Goal: Use online tool/utility: Utilize a website feature to perform a specific function

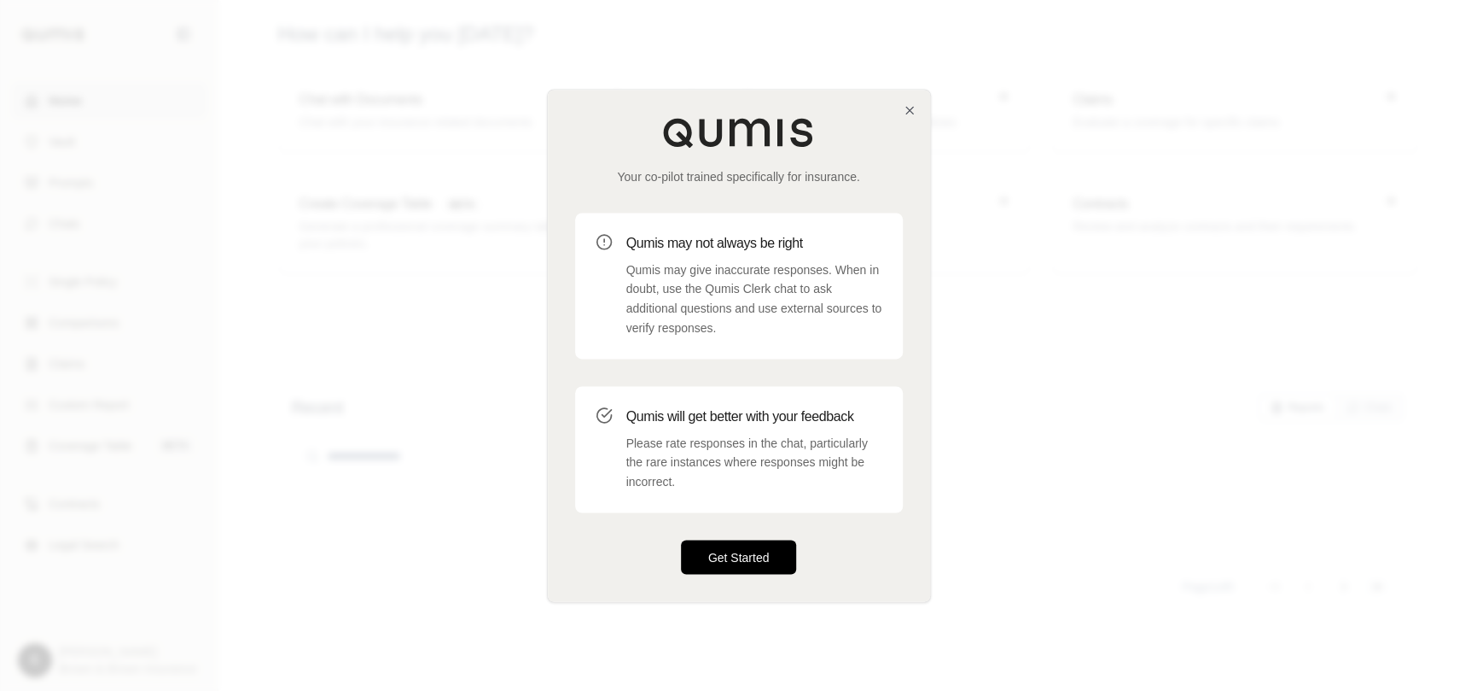
click at [732, 564] on button "Get Started" at bounding box center [739, 556] width 116 height 34
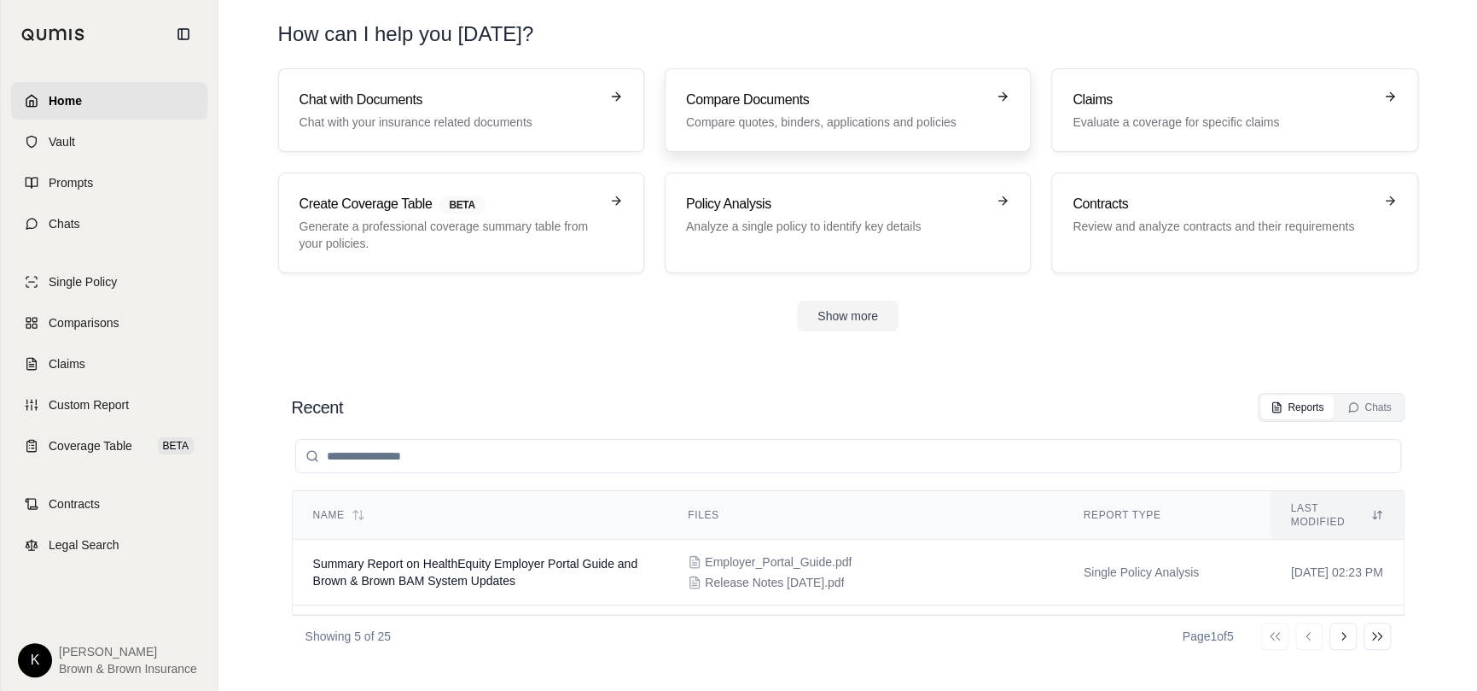
click at [902, 110] on div "Compare Documents Compare quotes, binders, applications and policies" at bounding box center [836, 110] width 300 height 41
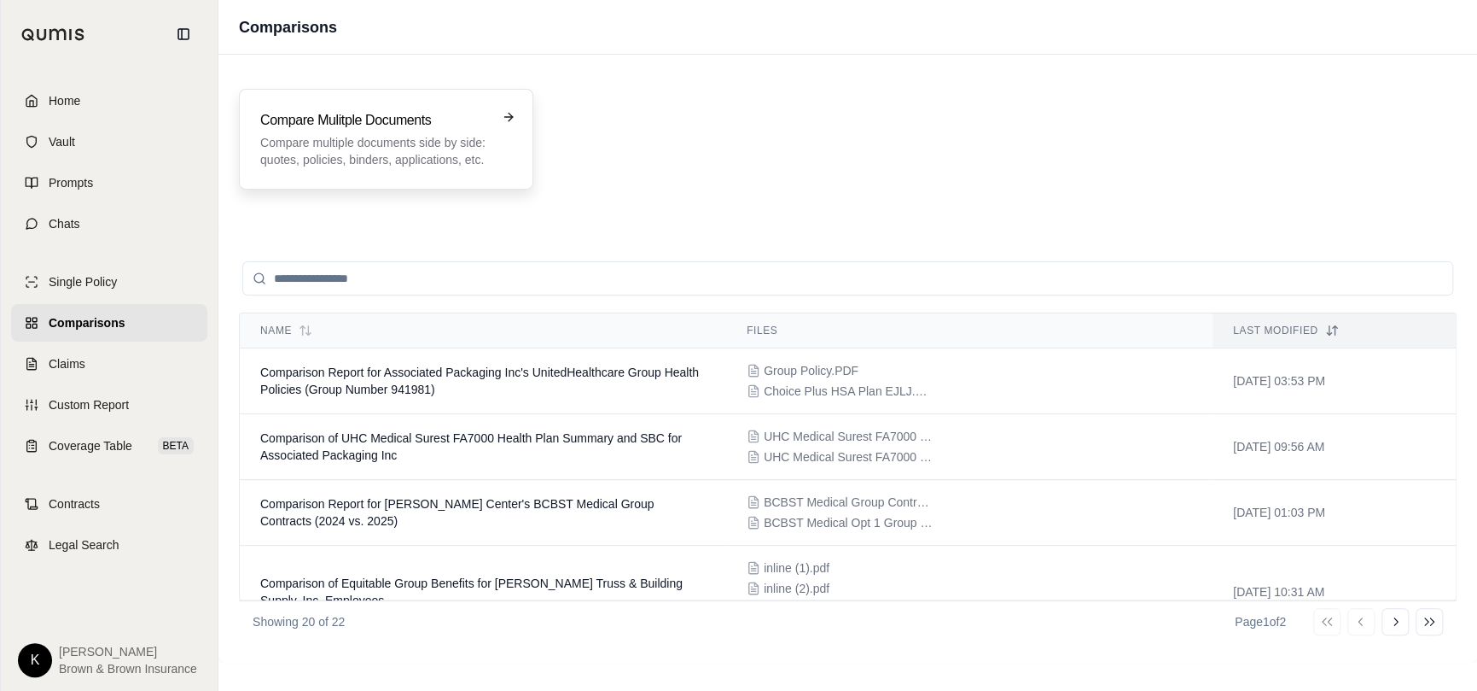
click at [477, 160] on p "Compare multiple documents side by side: quotes, policies, binders, application…" at bounding box center [374, 151] width 228 height 34
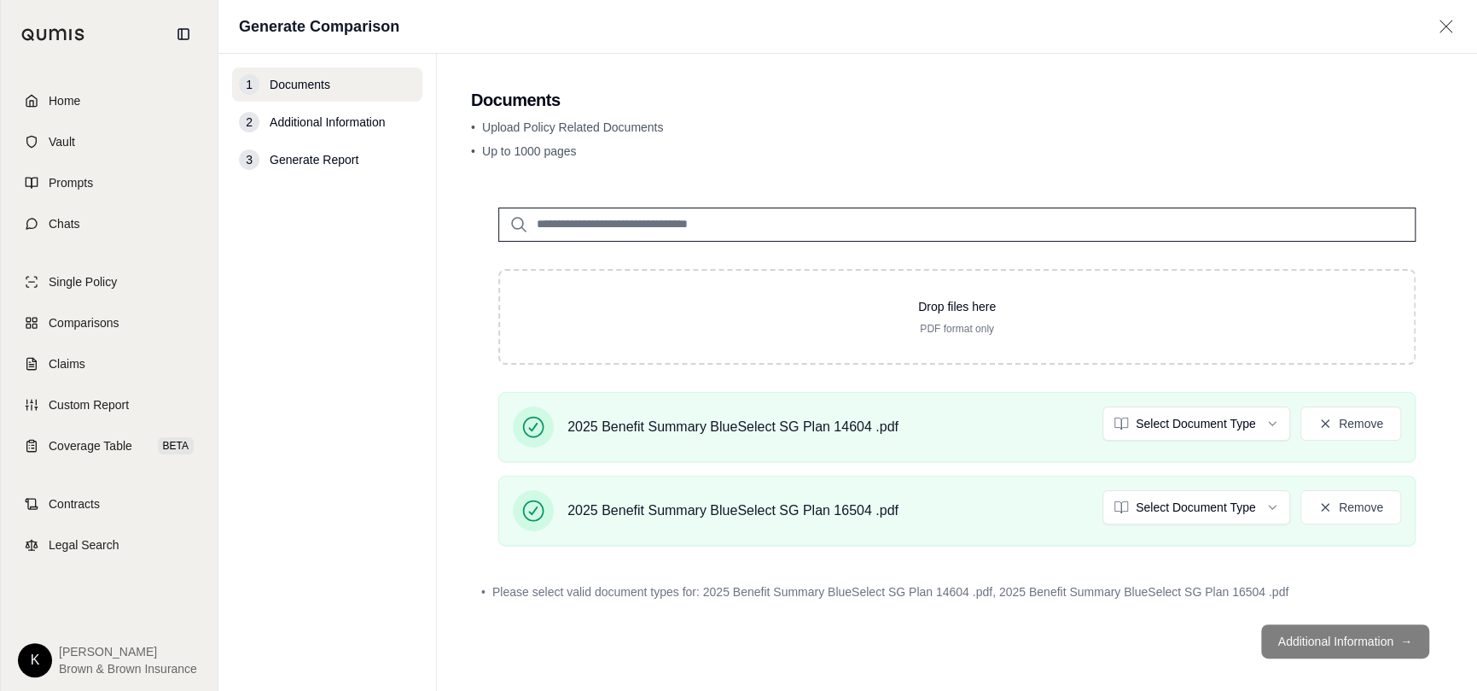
click at [1330, 633] on footer "Additional Information →" at bounding box center [957, 640] width 972 height 61
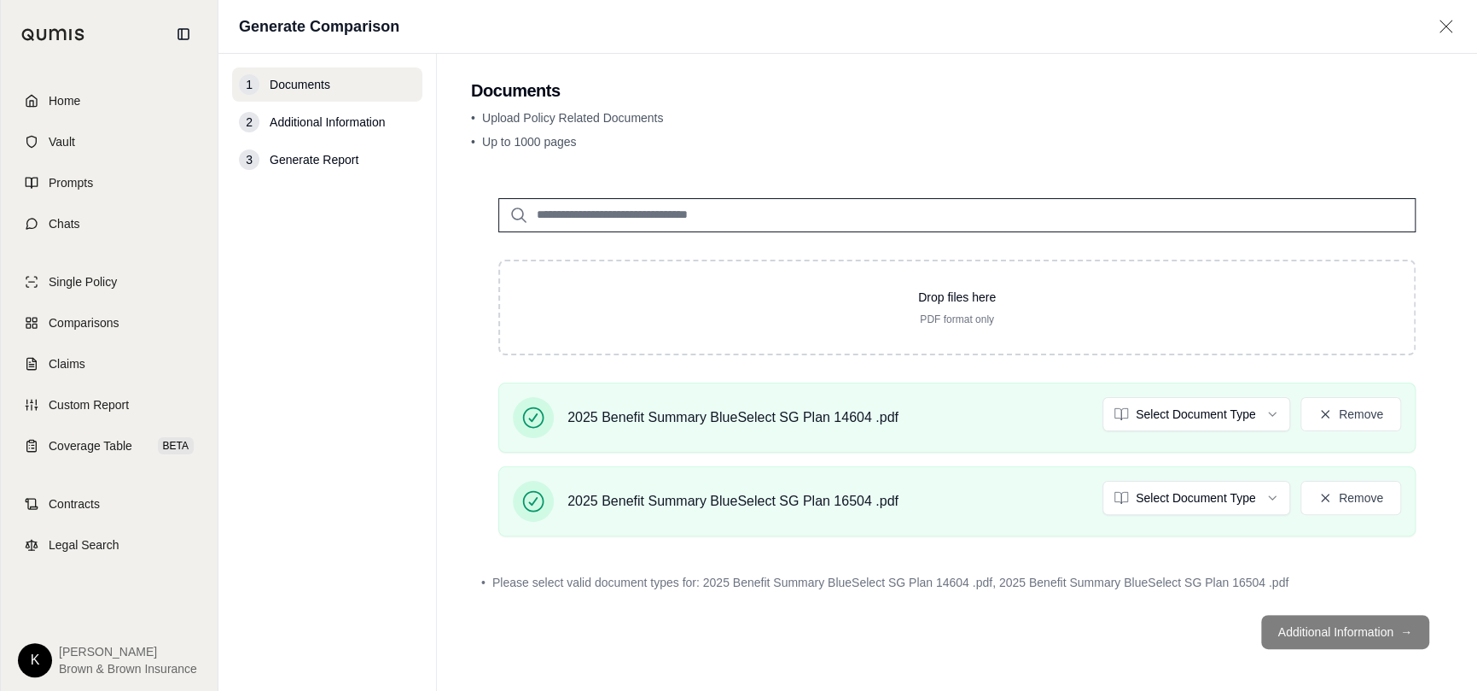
scroll to position [14, 0]
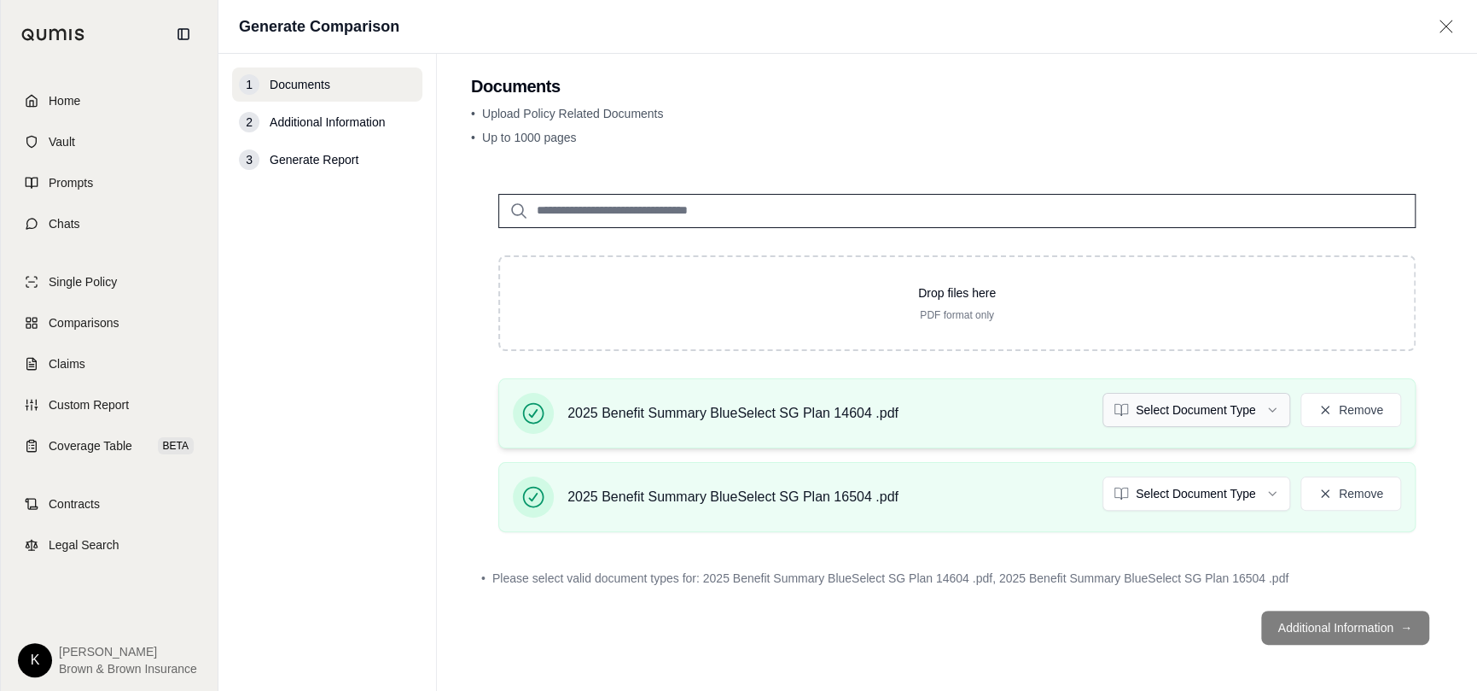
click at [1256, 405] on html "Home Vault Prompts Chats Single Policy Comparisons Claims Custom Report Coverag…" at bounding box center [738, 345] width 1477 height 691
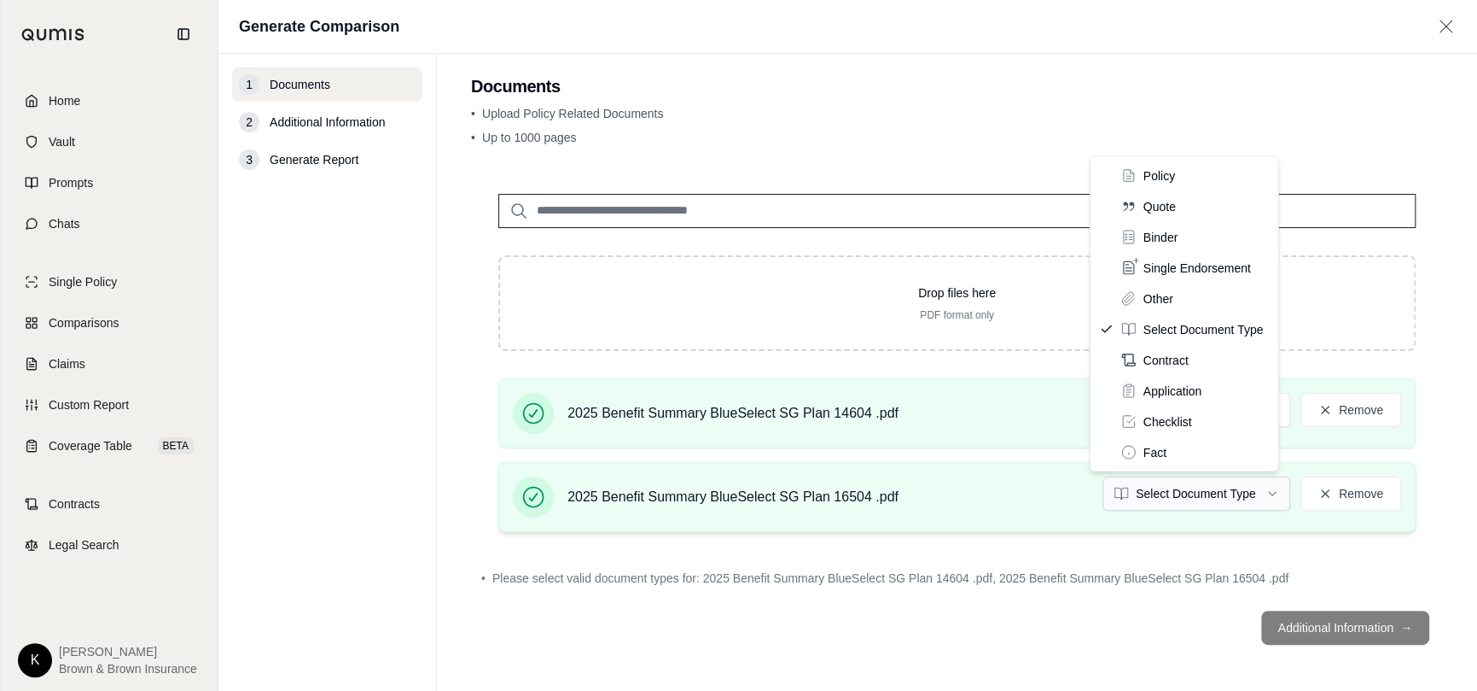
click at [1264, 481] on html "Home Vault Prompts Chats Single Policy Comparisons Claims Custom Report Coverag…" at bounding box center [738, 345] width 1477 height 691
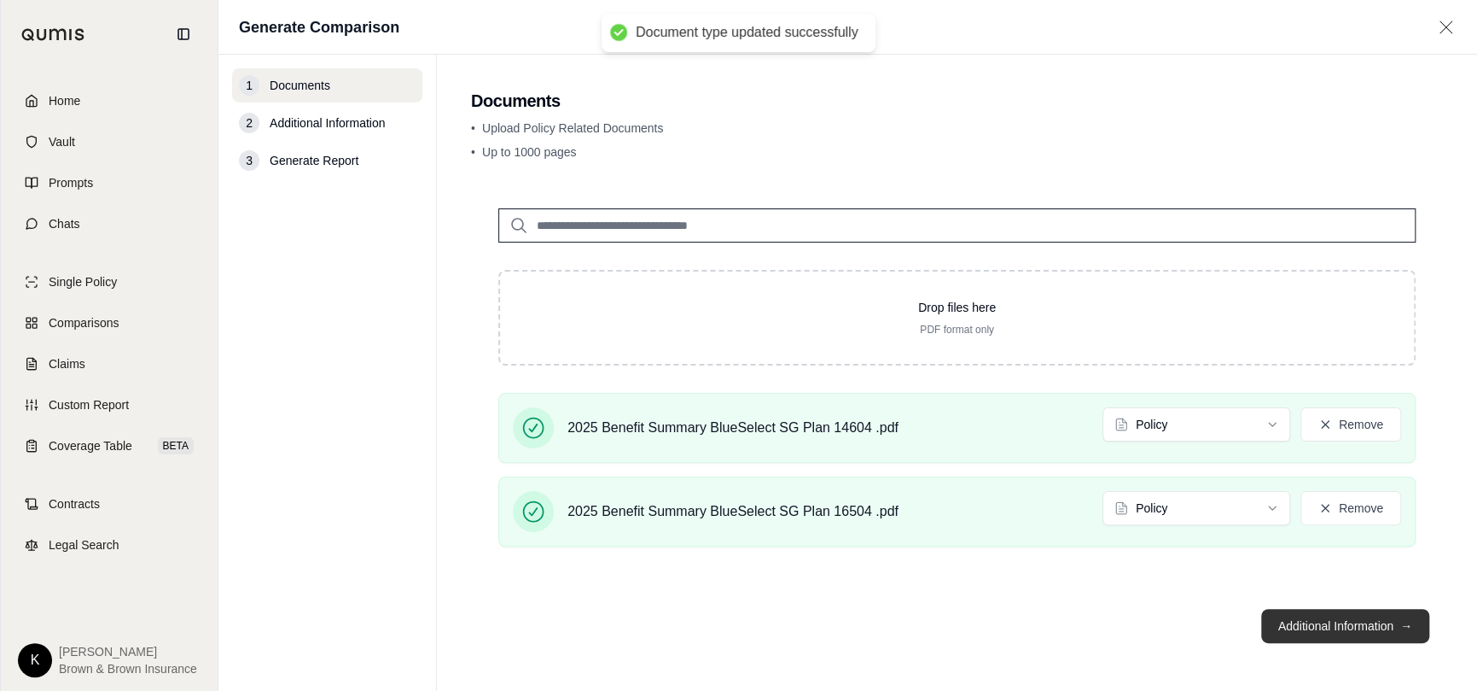
click at [1312, 614] on button "Additional Information →" at bounding box center [1346, 626] width 168 height 34
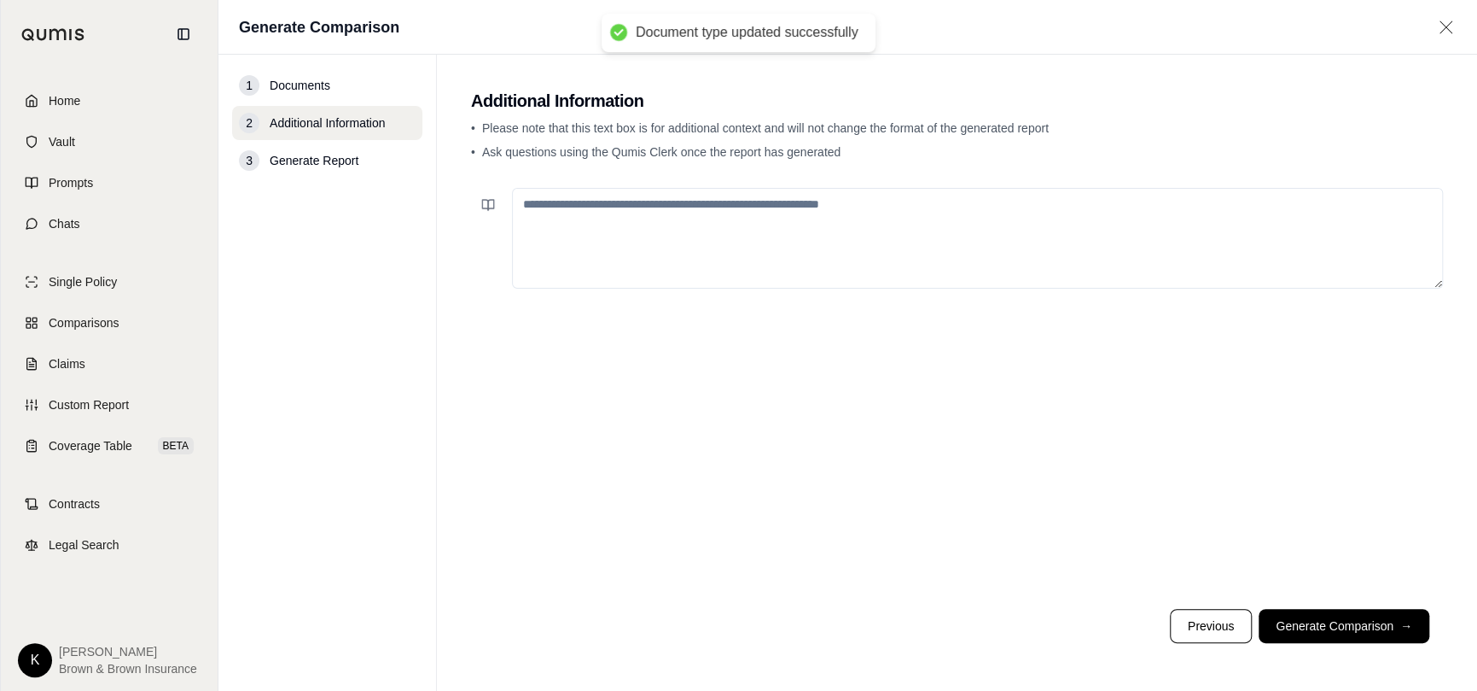
click at [837, 212] on textarea at bounding box center [977, 238] width 931 height 101
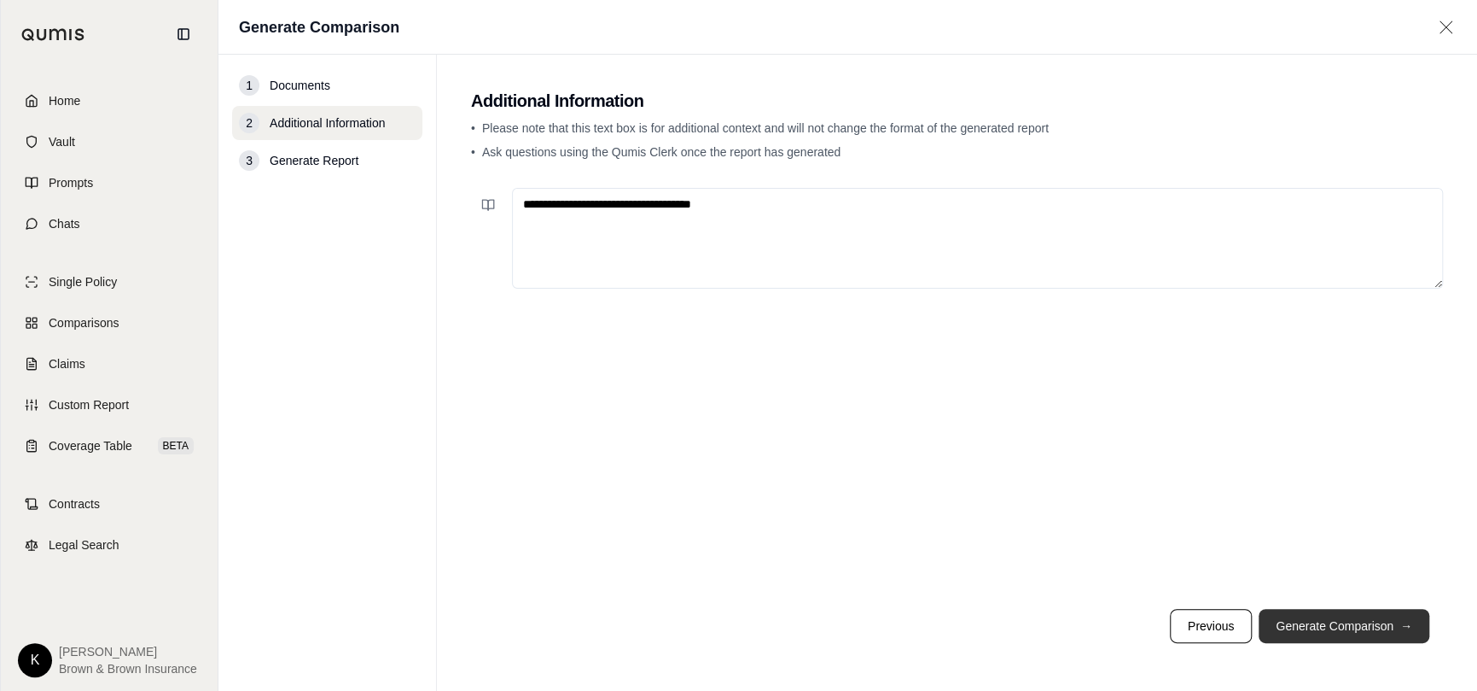
type textarea "**********"
click at [1366, 616] on button "Generate Comparison →" at bounding box center [1344, 626] width 171 height 34
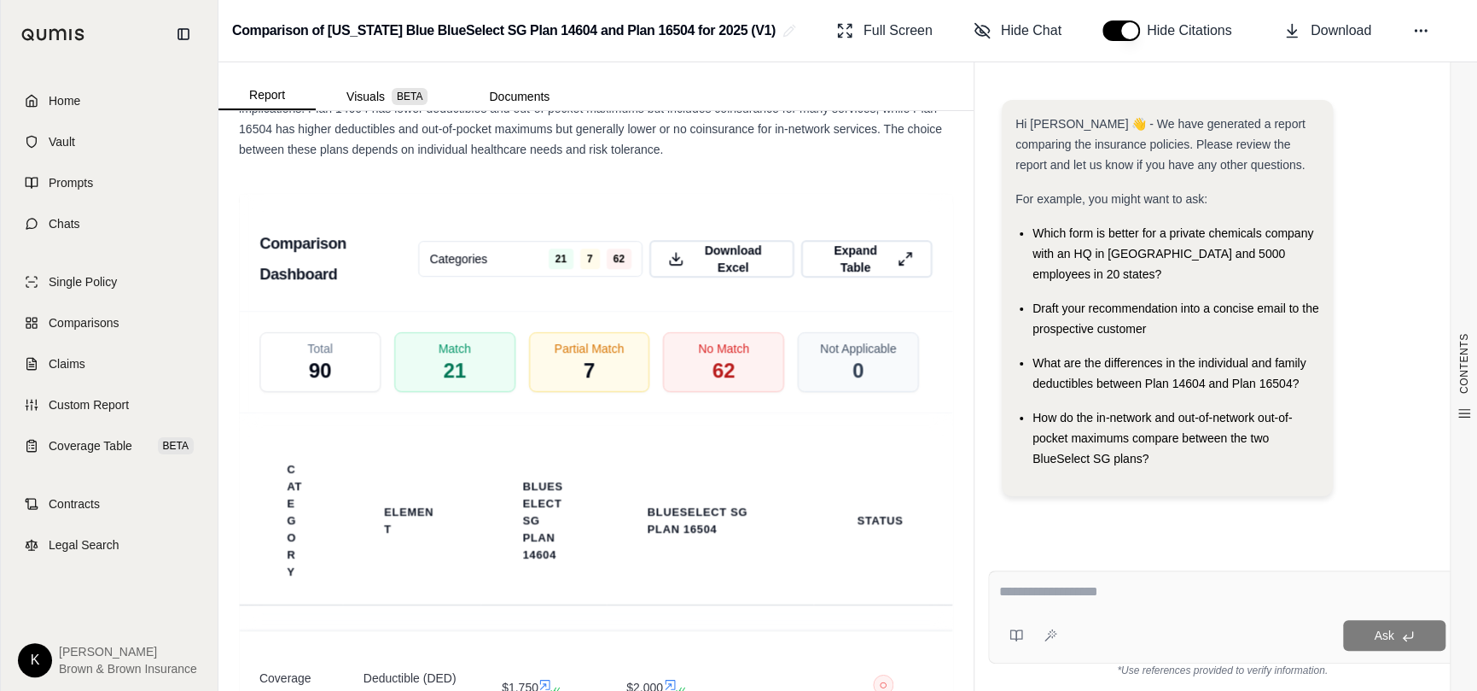
scroll to position [3243, 0]
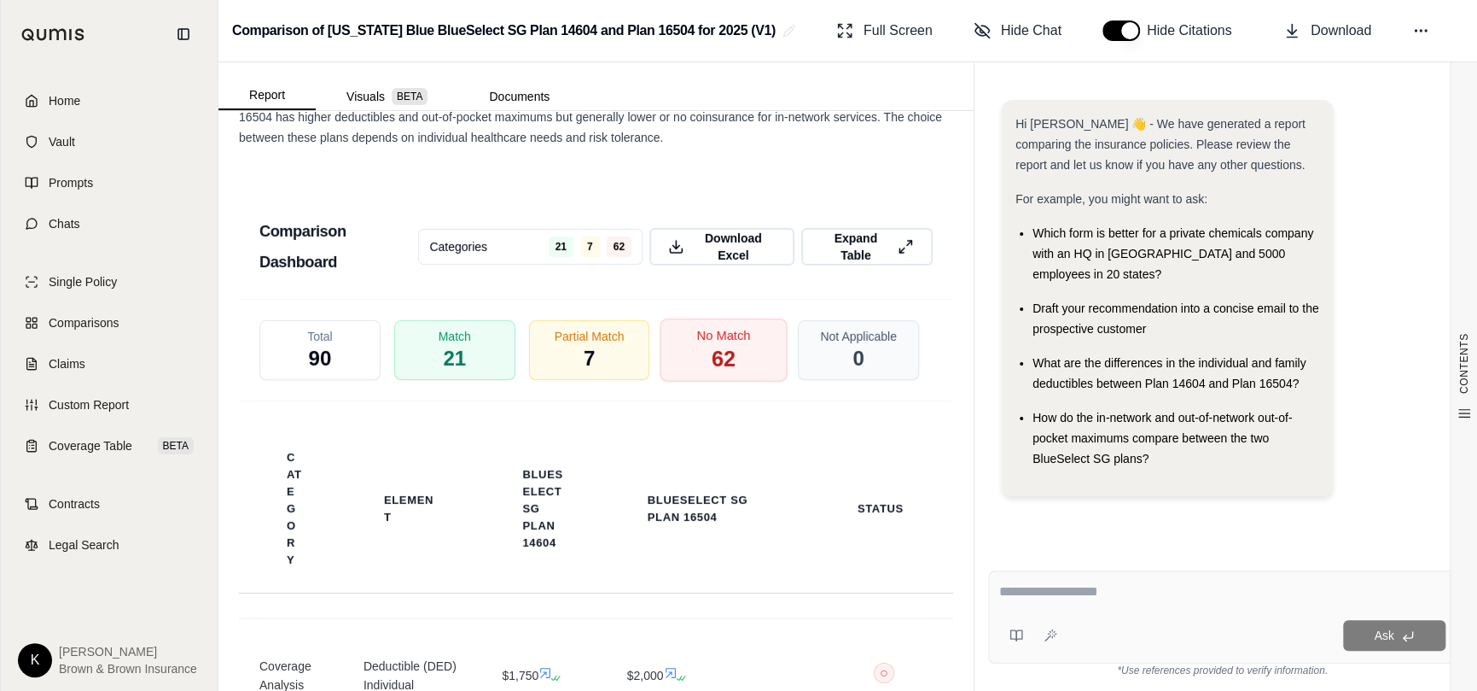
click at [682, 367] on div "No Match 62" at bounding box center [724, 349] width 127 height 63
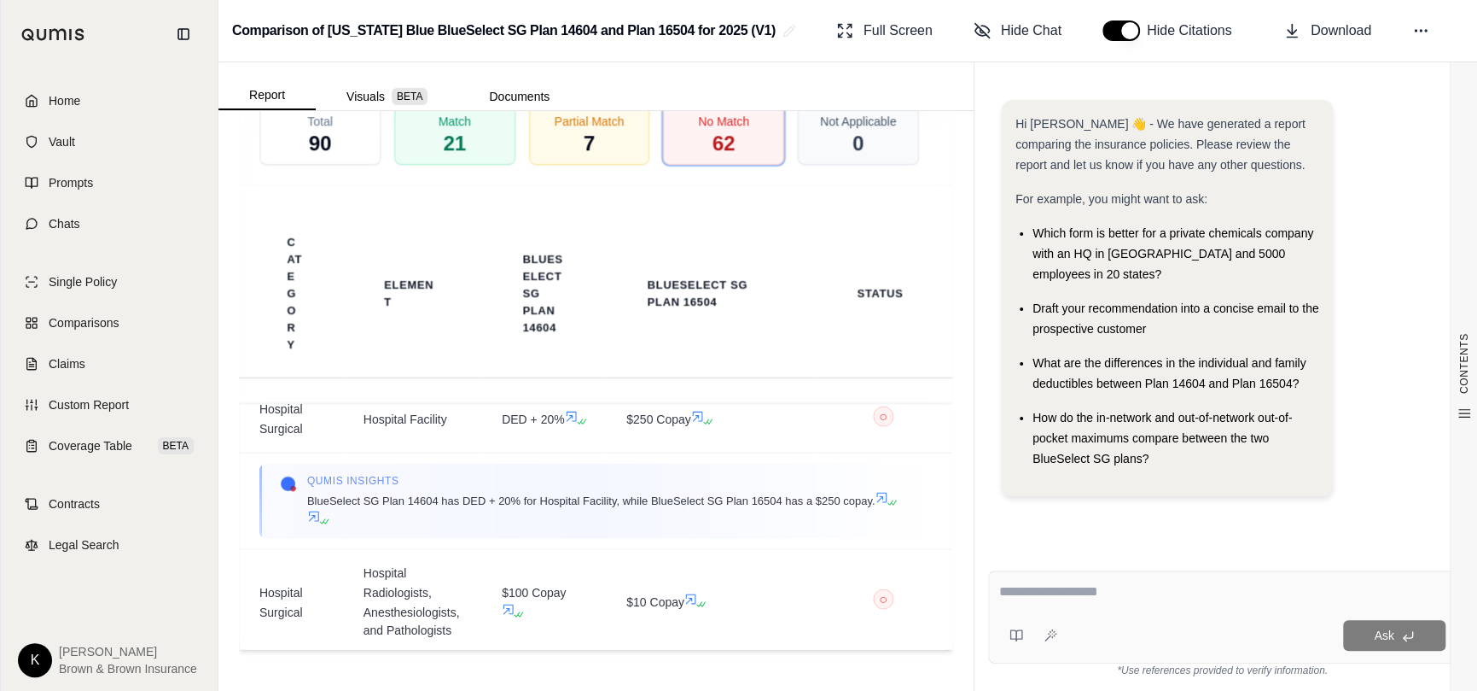
scroll to position [10157, 0]
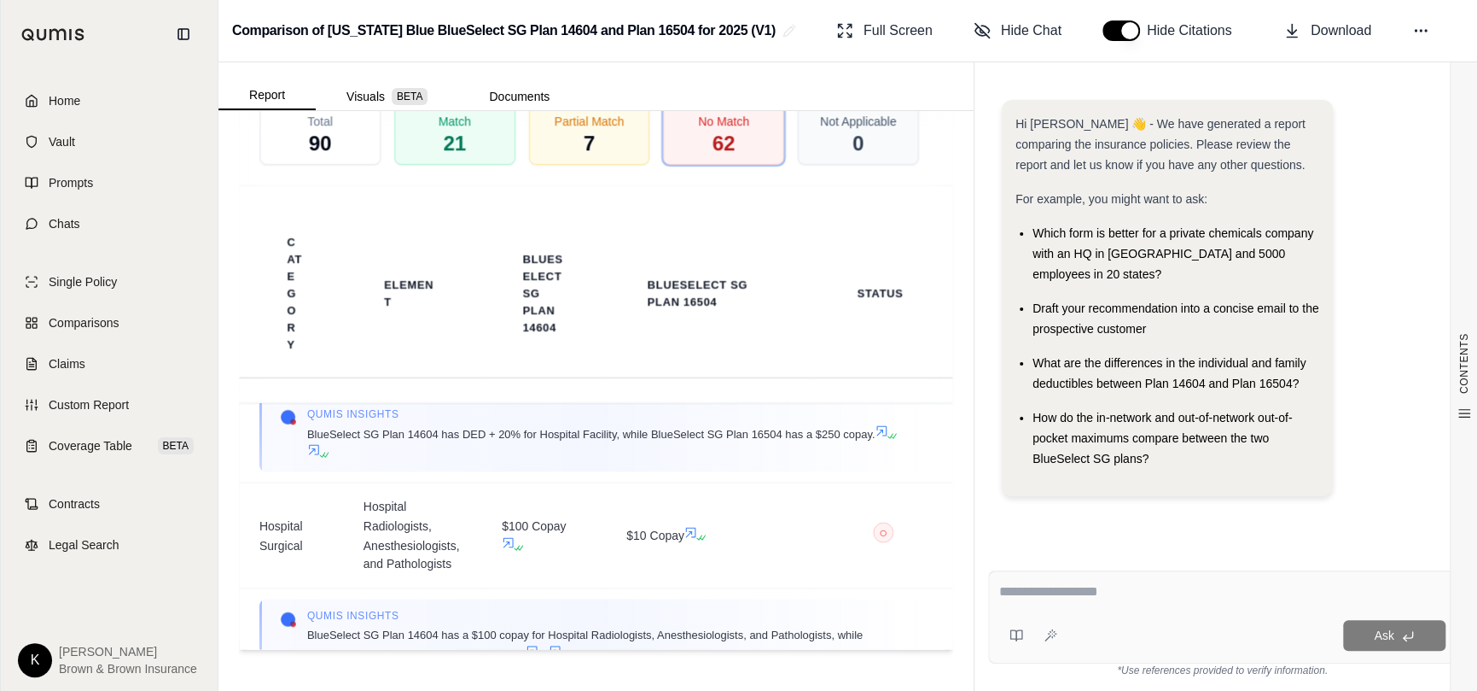
click at [1111, 587] on textarea at bounding box center [1222, 591] width 446 height 20
type textarea "**********"
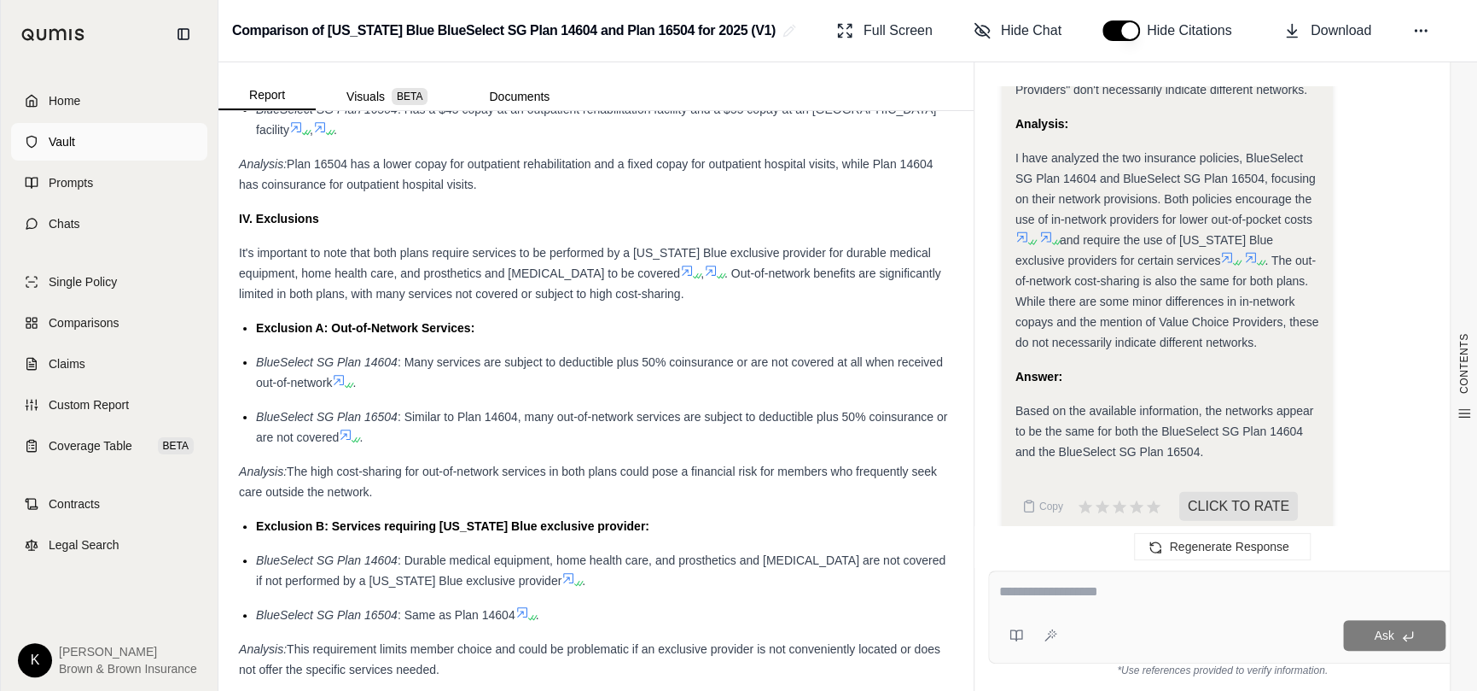
scroll to position [1941, 0]
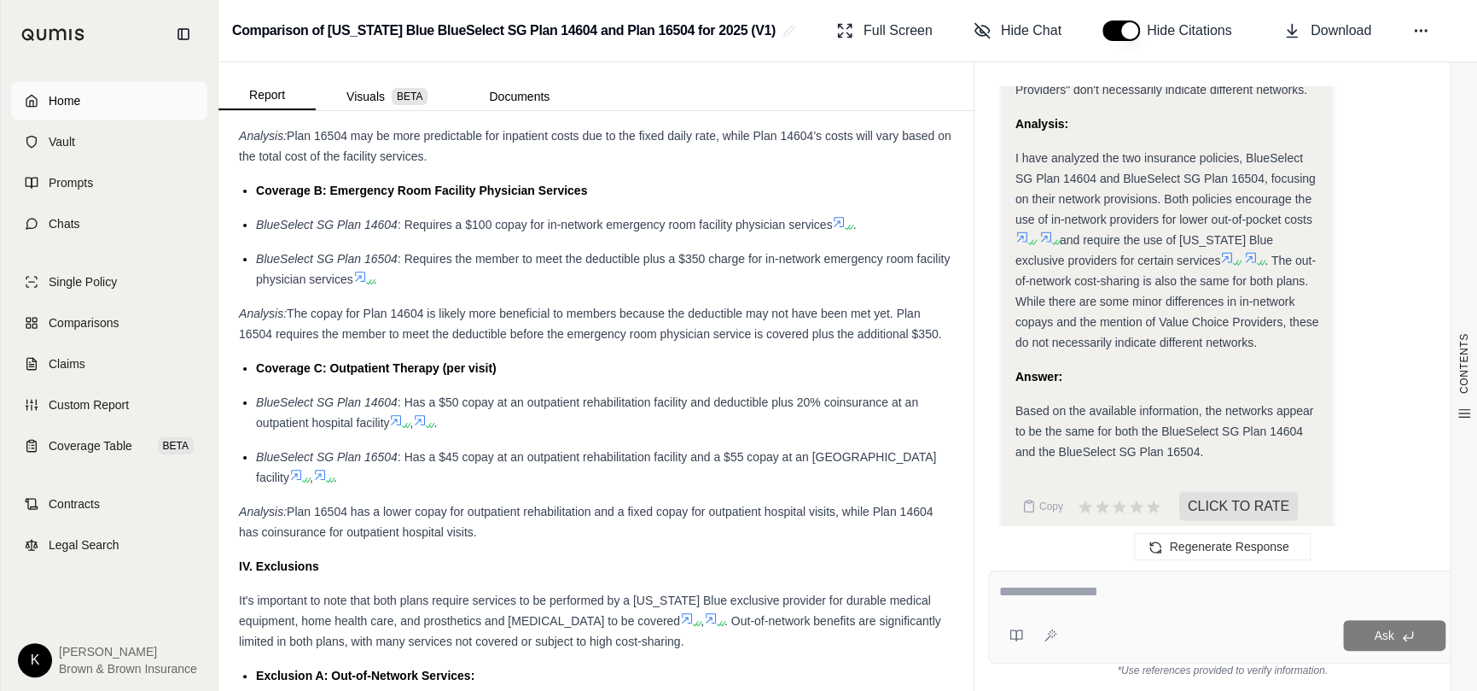
click at [76, 108] on span "Home" at bounding box center [65, 100] width 32 height 17
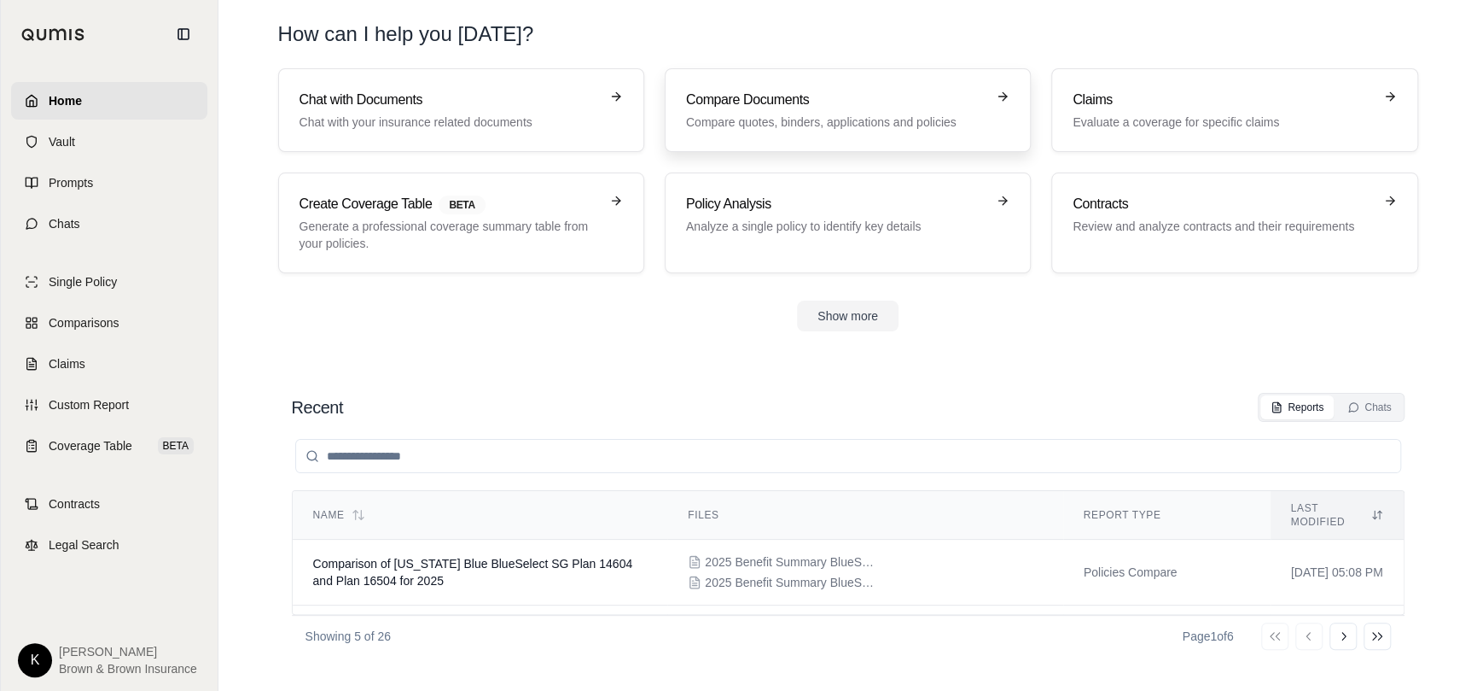
click at [964, 100] on h3 "Compare Documents" at bounding box center [836, 100] width 300 height 20
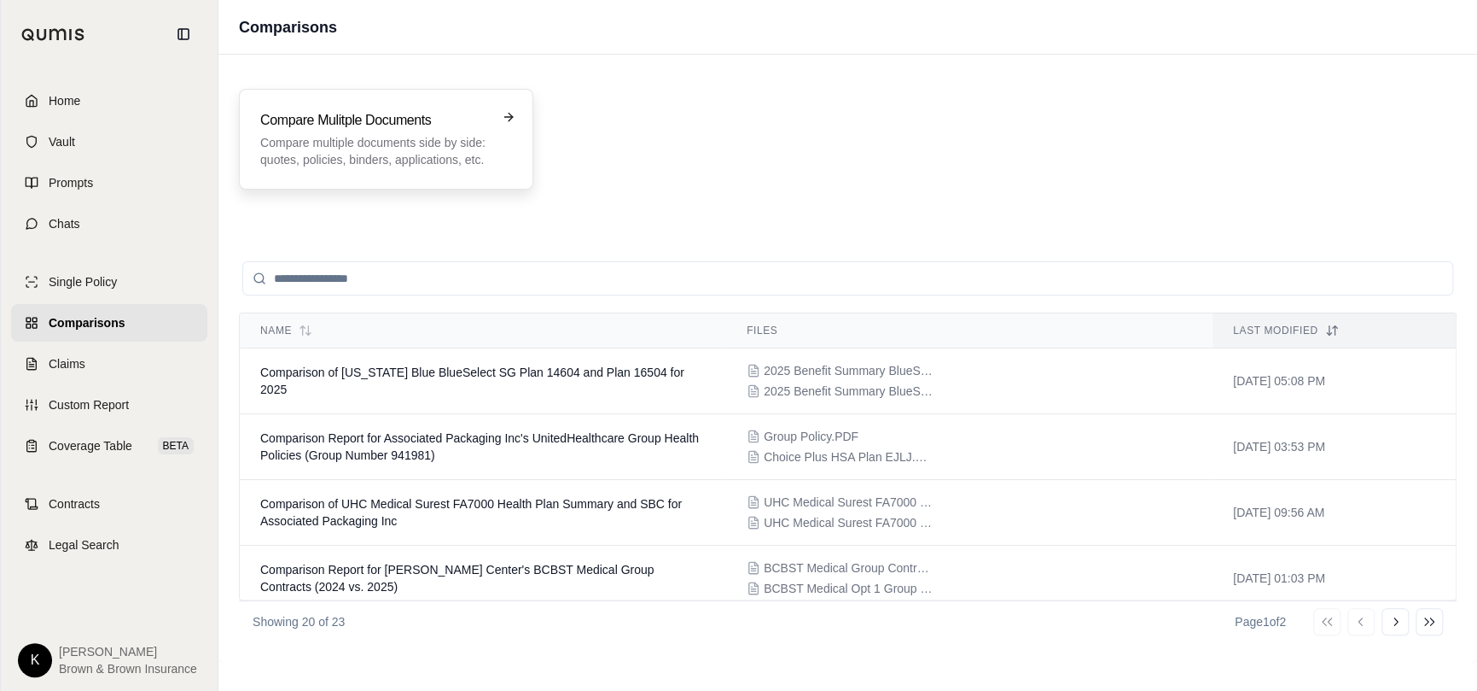
click at [396, 124] on h3 "Compare Mulitple Documents" at bounding box center [374, 120] width 228 height 20
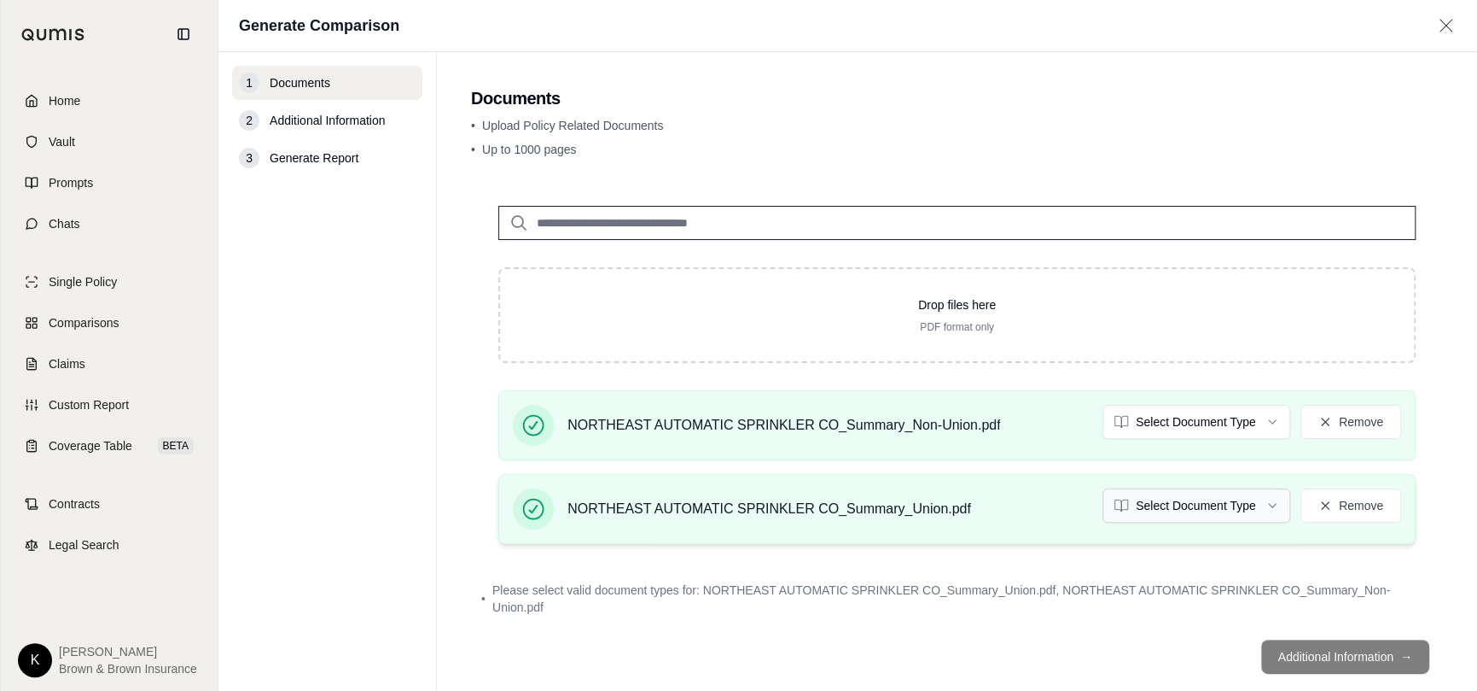
click at [1241, 498] on html "Home Vault Prompts Chats Single Policy Comparisons Claims Custom Report Coverag…" at bounding box center [738, 345] width 1477 height 691
click at [1245, 412] on html "Home Vault Prompts Chats Single Policy Comparisons Claims Custom Report Coverag…" at bounding box center [738, 345] width 1477 height 691
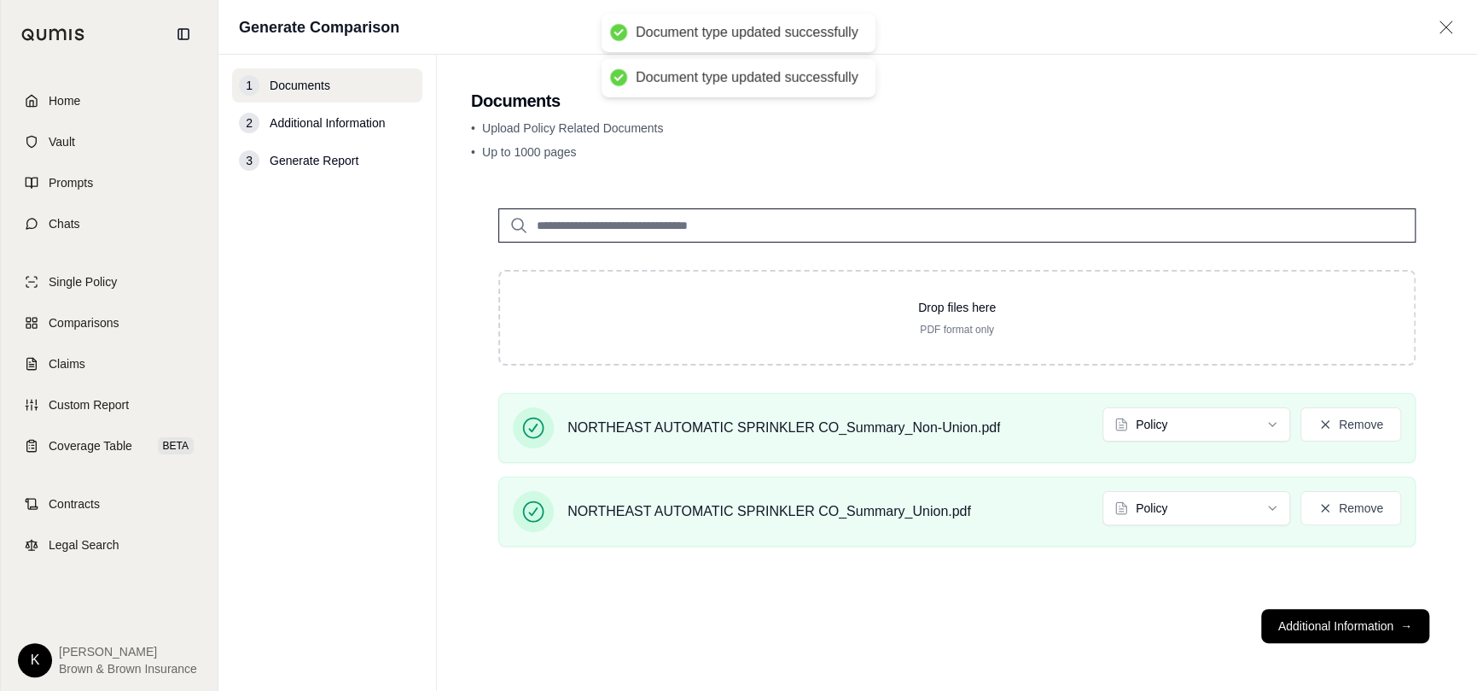
click at [1451, 432] on main "Documents • Upload Policy Related Documents • Up to 1000 pages Drop files here …" at bounding box center [957, 373] width 1040 height 636
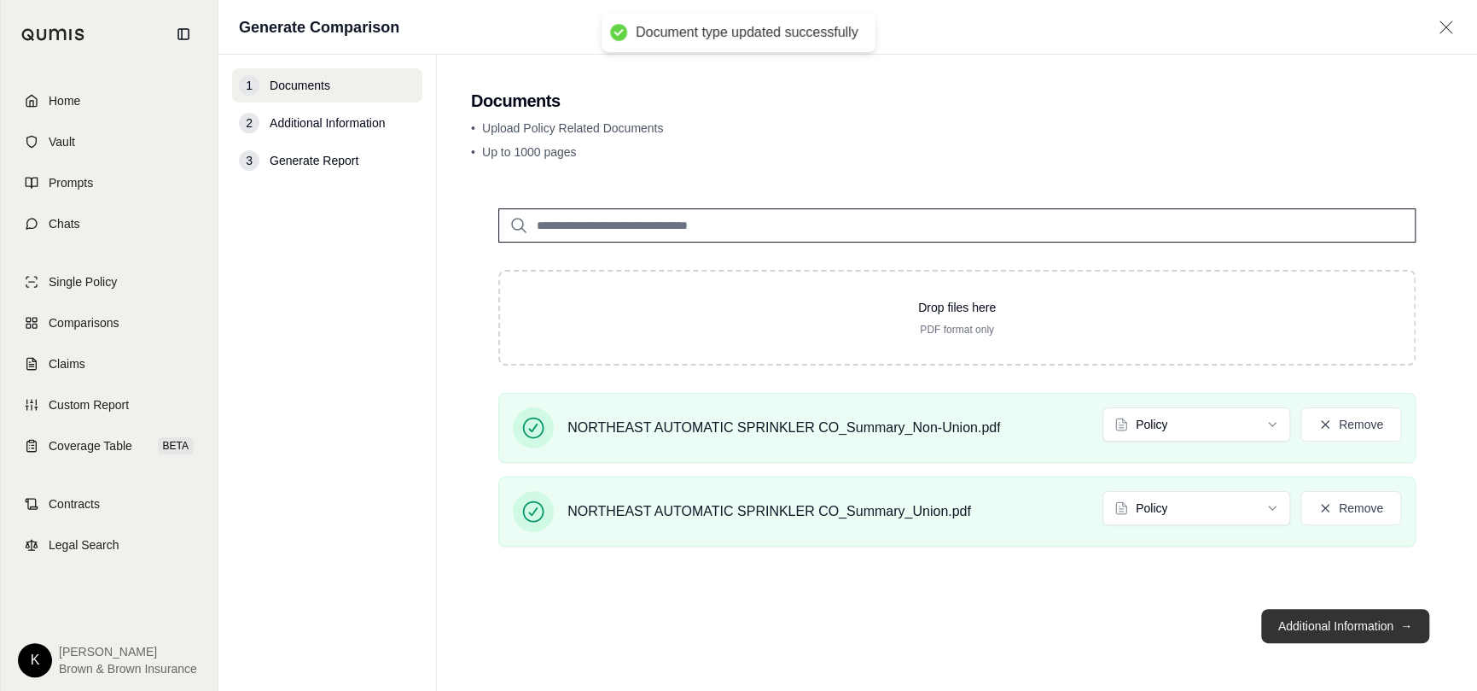
click at [1399, 626] on button "Additional Information →" at bounding box center [1346, 626] width 168 height 34
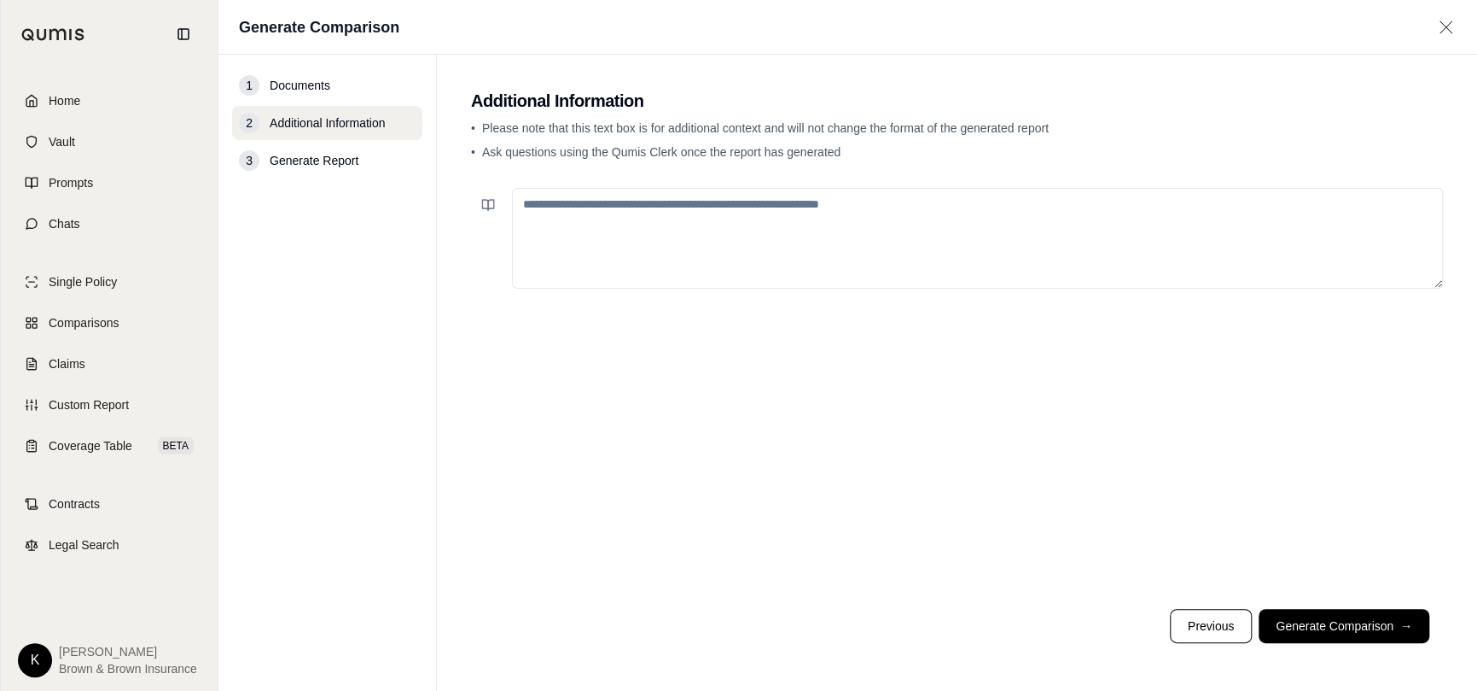
click at [1030, 224] on textarea at bounding box center [977, 238] width 931 height 101
type textarea "*"
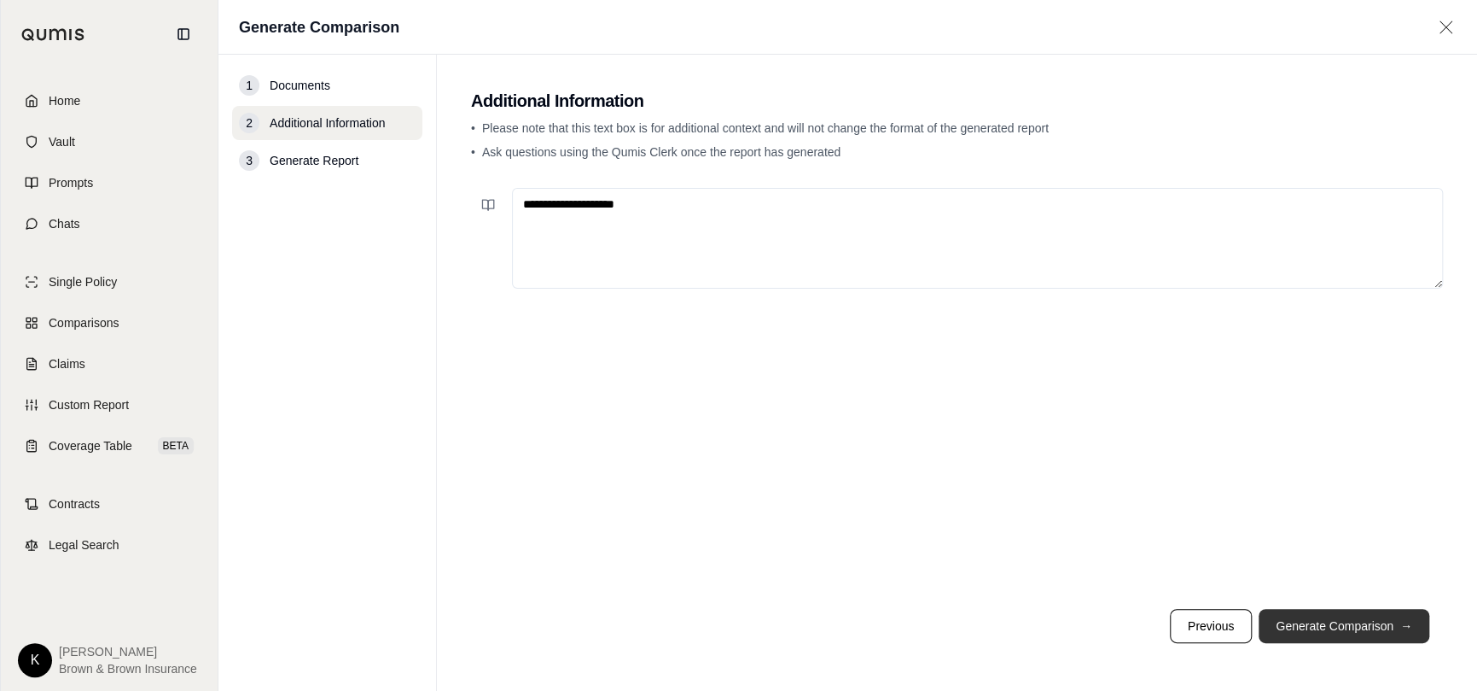
type textarea "**********"
click at [1303, 628] on button "Generate Comparison →" at bounding box center [1344, 626] width 171 height 34
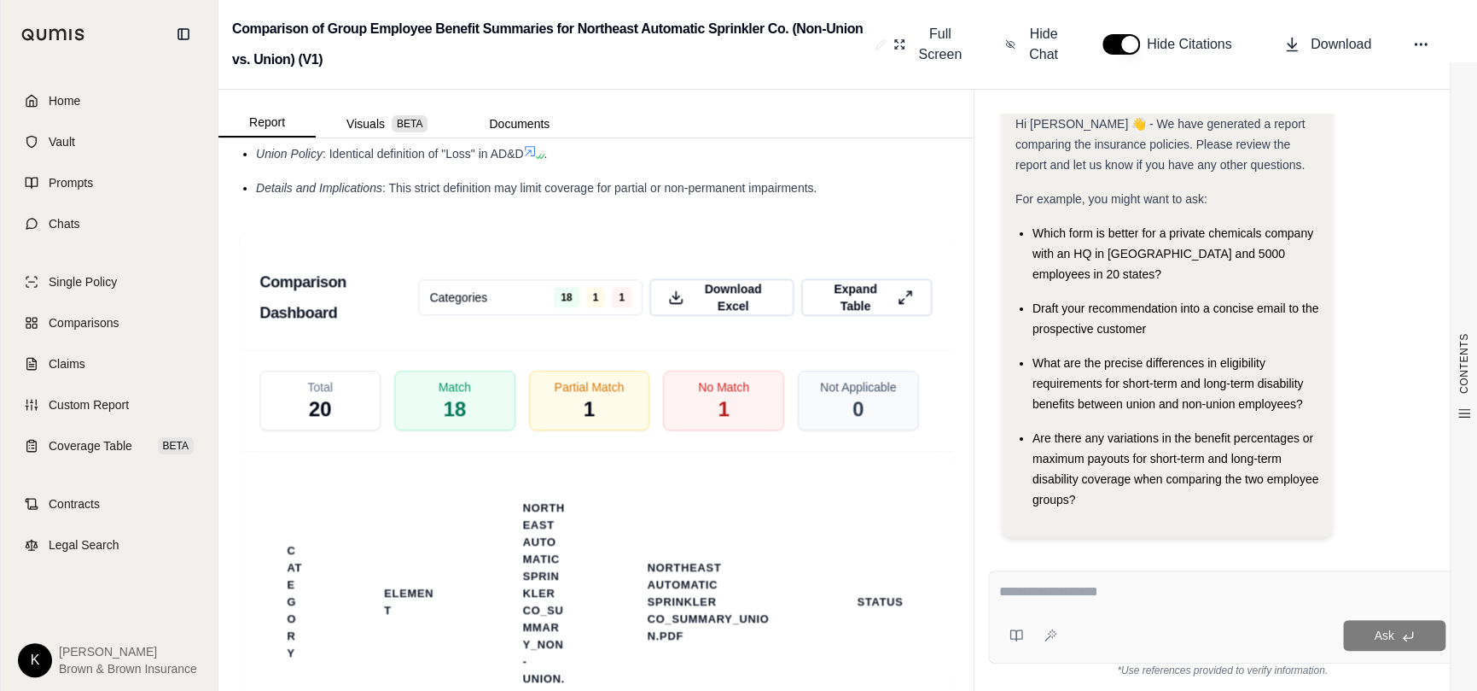
scroll to position [3861, 0]
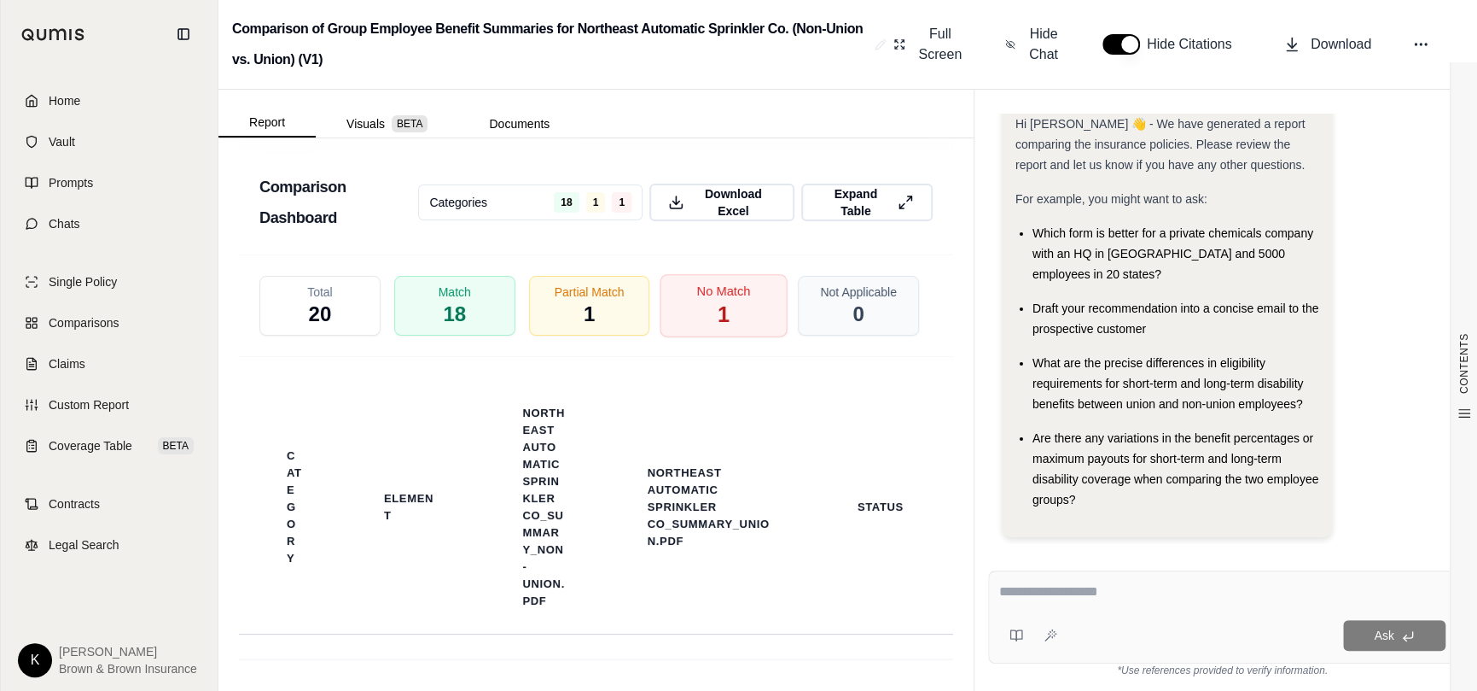
click at [680, 304] on div "No Match 1" at bounding box center [724, 305] width 127 height 63
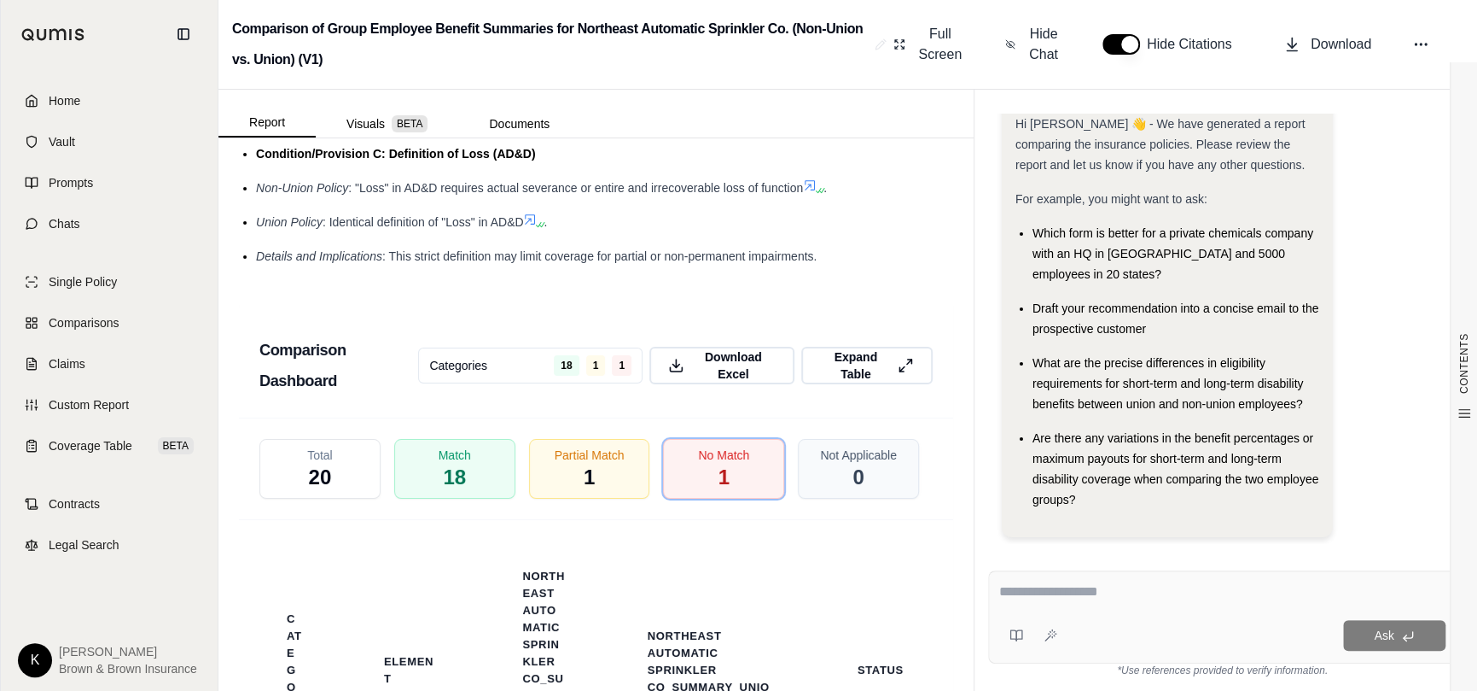
scroll to position [3689, 0]
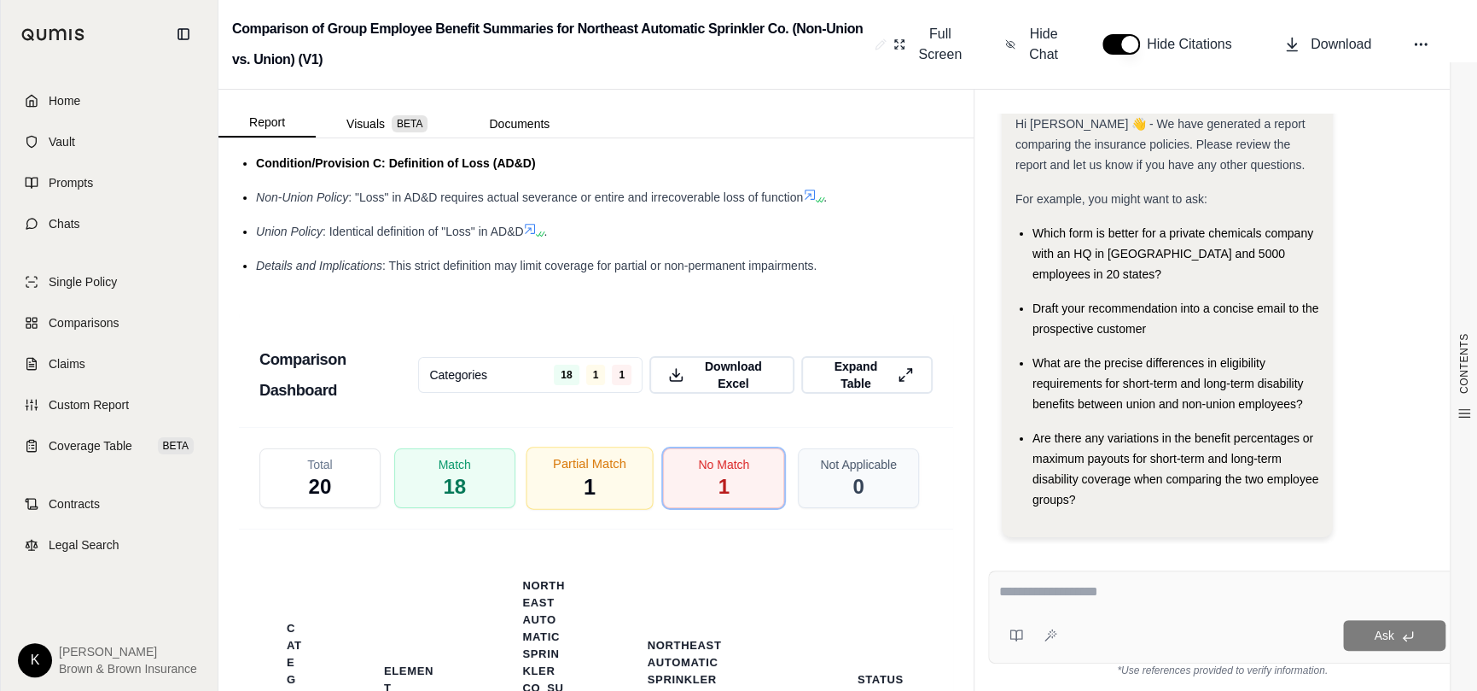
click at [618, 498] on div "Partial Match 1" at bounding box center [589, 477] width 127 height 63
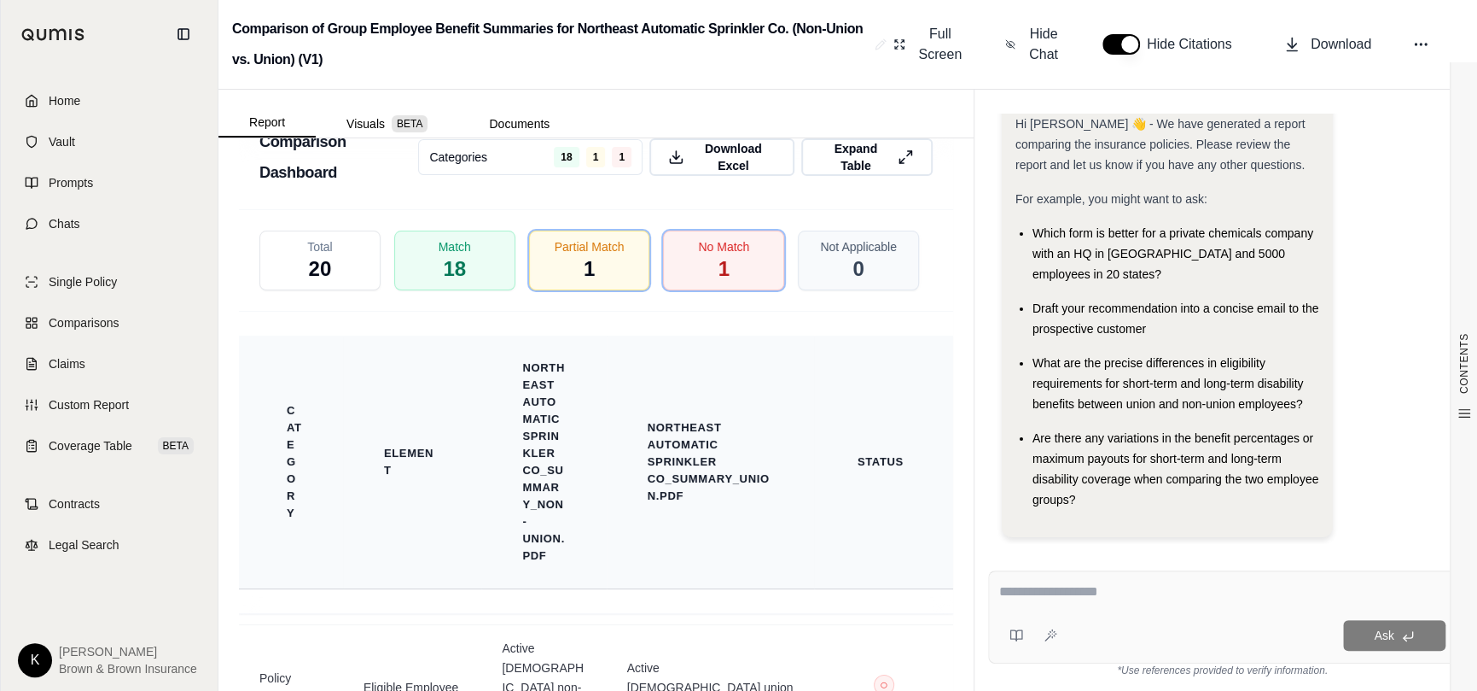
scroll to position [3860, 0]
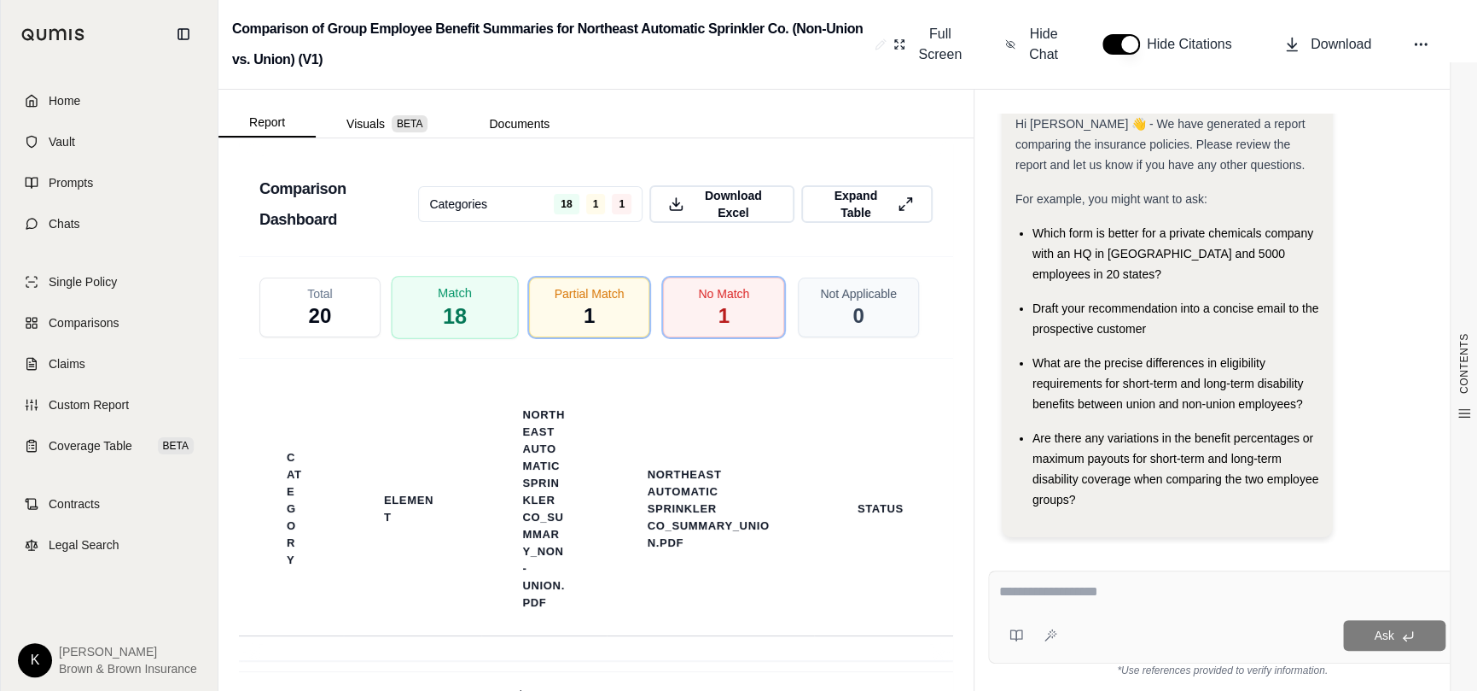
click at [453, 304] on span "18" at bounding box center [455, 315] width 24 height 29
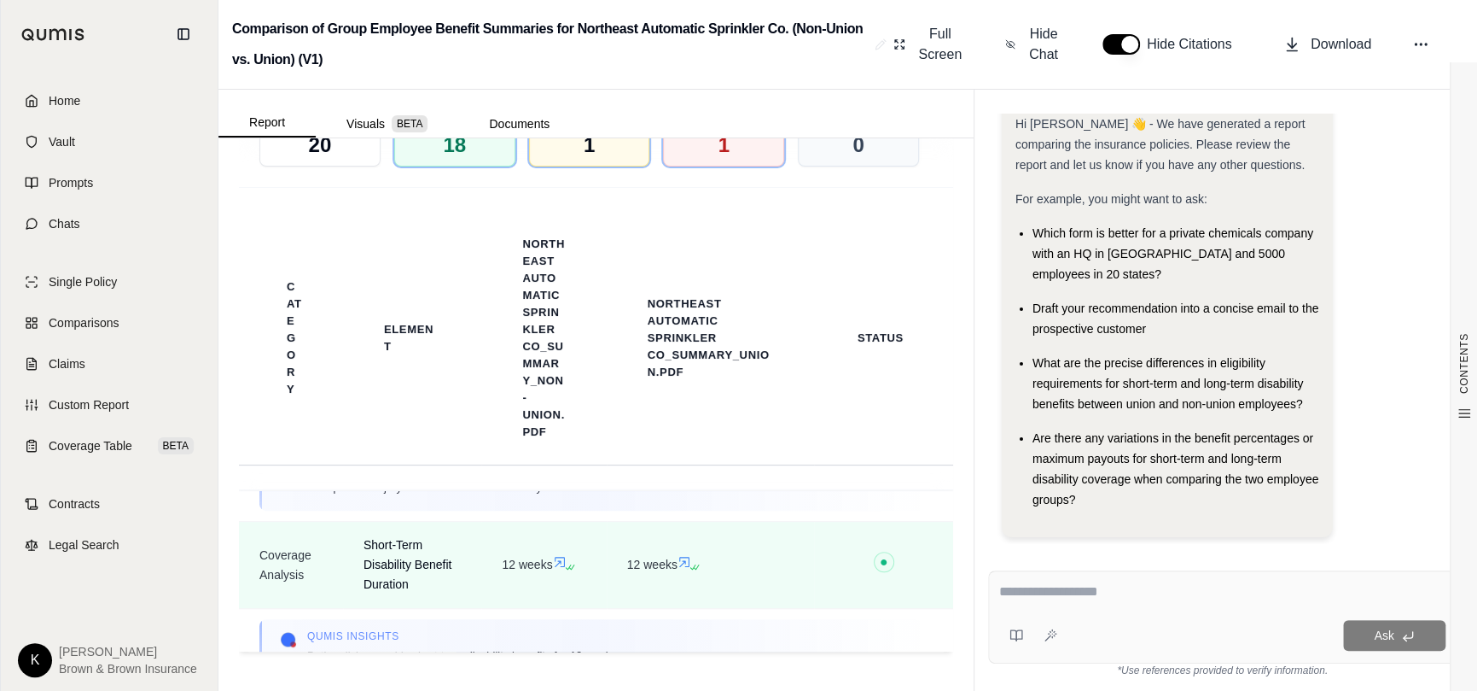
scroll to position [683, 0]
